Goal: Task Accomplishment & Management: Manage account settings

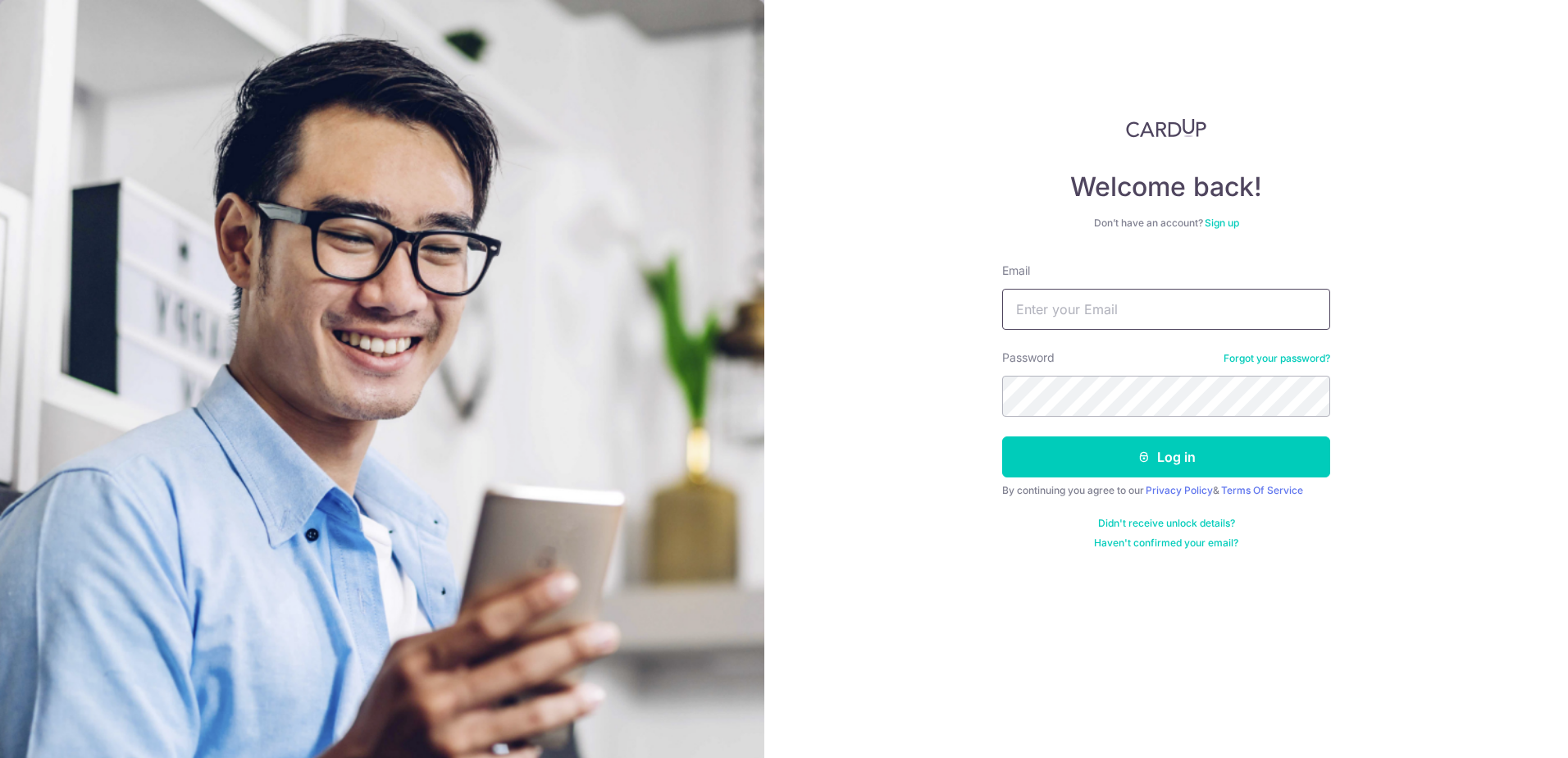
click at [1116, 314] on input "Email" at bounding box center [1167, 308] width 328 height 41
type input "W"
type input "wenyu415@gmail.com"
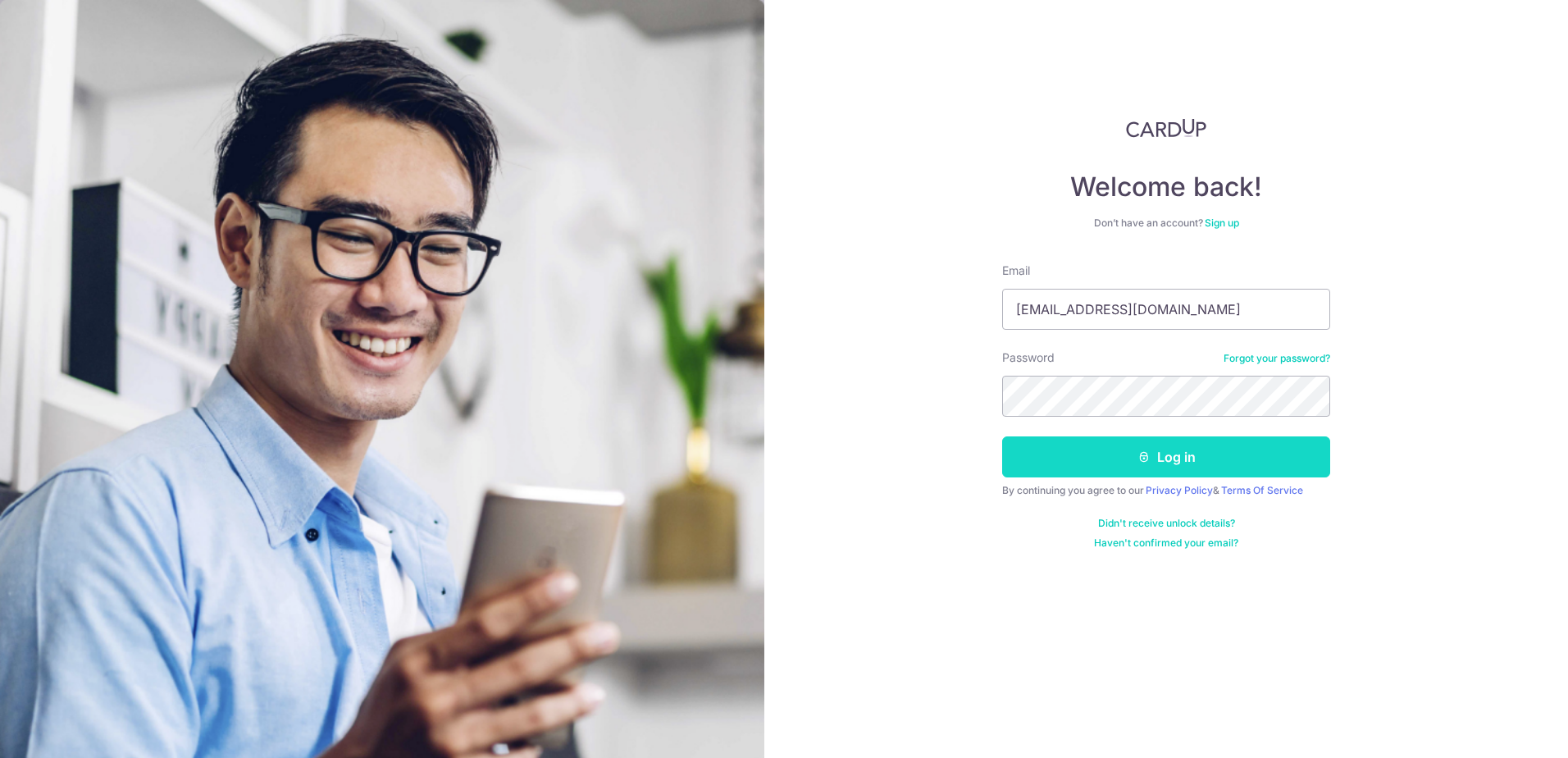
click at [1190, 460] on button "Log in" at bounding box center [1167, 457] width 328 height 41
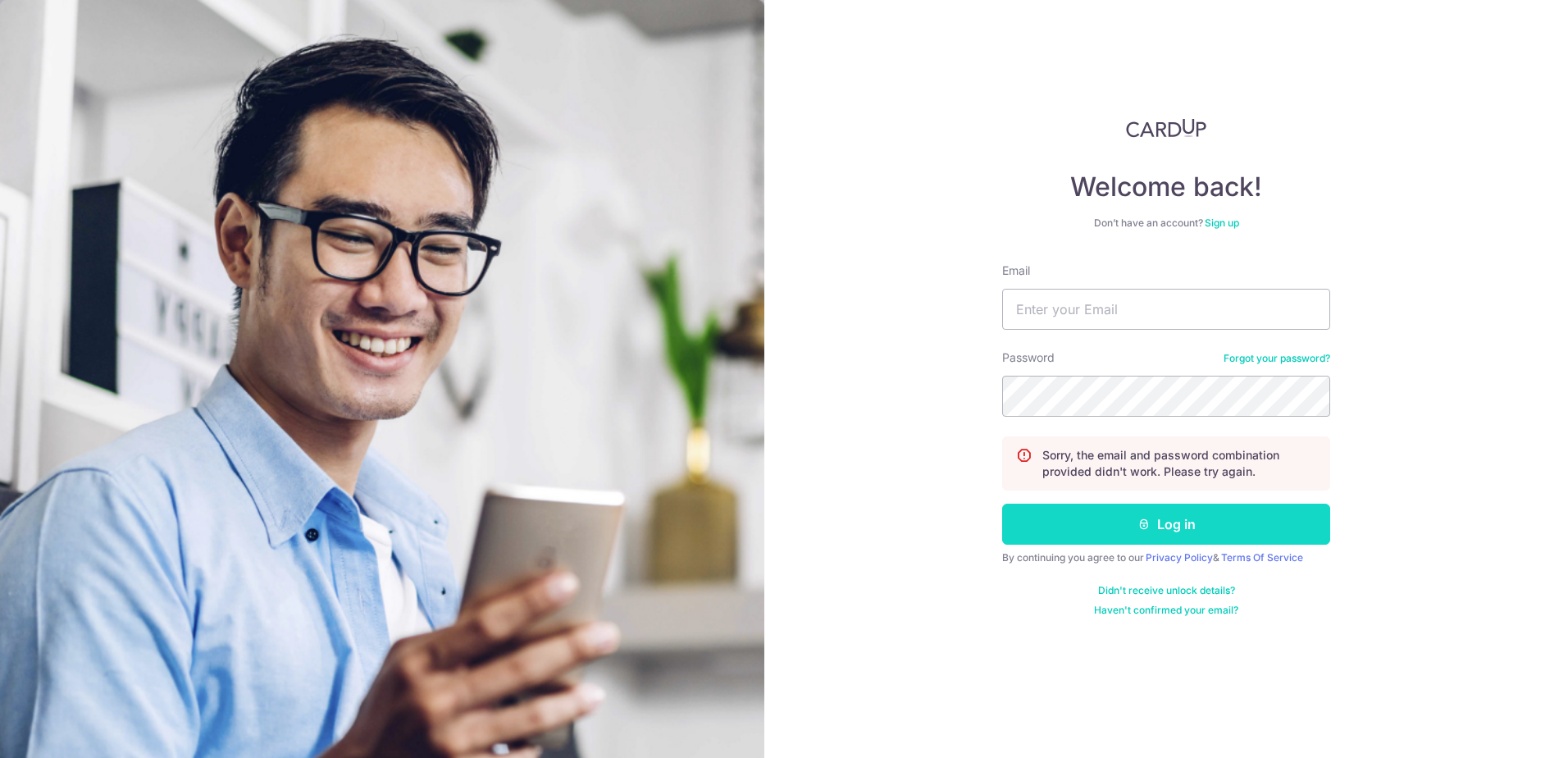
click at [1187, 524] on button "Log in" at bounding box center [1167, 524] width 328 height 41
